Goal: Task Accomplishment & Management: Use online tool/utility

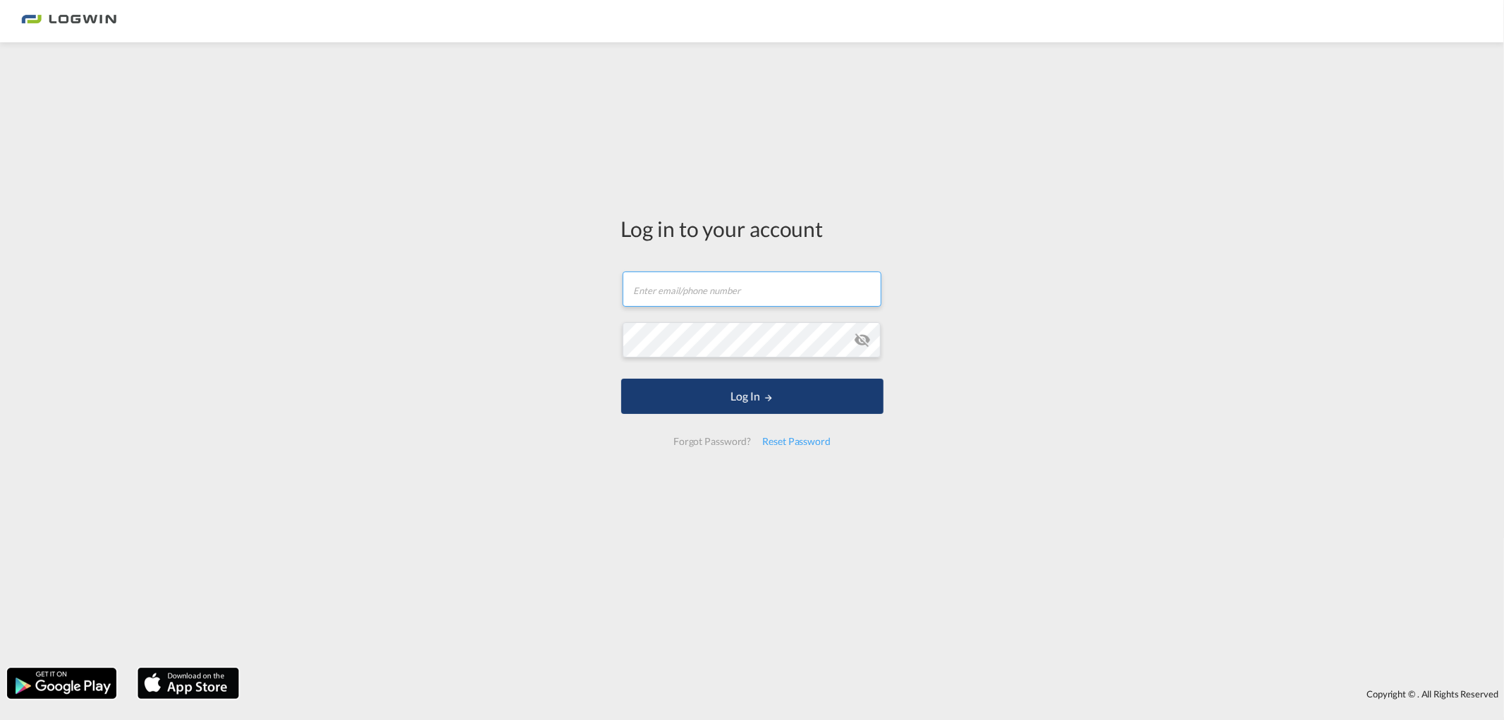
type input "[PERSON_NAME][EMAIL_ADDRESS][DOMAIN_NAME]"
click at [723, 405] on button "Log In" at bounding box center [752, 396] width 262 height 35
